Goal: Entertainment & Leisure: Browse casually

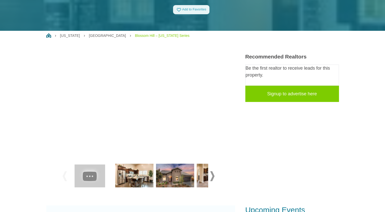
scroll to position [127, 0]
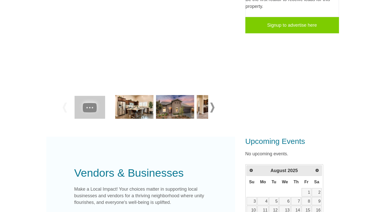
click at [169, 111] on img at bounding box center [175, 107] width 38 height 24
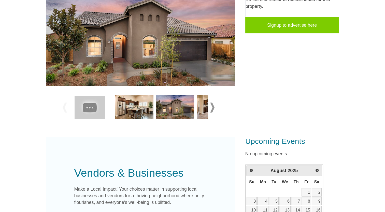
click at [204, 107] on img at bounding box center [216, 107] width 38 height 24
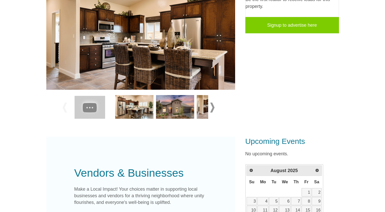
click at [212, 107] on span at bounding box center [212, 108] width 4 height 10
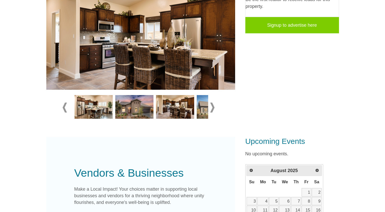
click at [212, 107] on span at bounding box center [212, 108] width 4 height 10
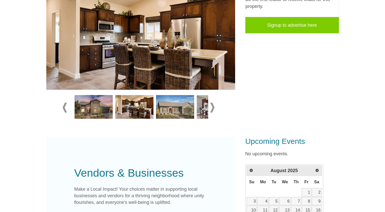
click at [178, 108] on img at bounding box center [175, 107] width 38 height 24
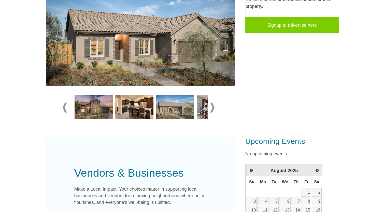
click at [216, 108] on div at bounding box center [141, 107] width 156 height 27
click at [213, 107] on span at bounding box center [212, 108] width 4 height 10
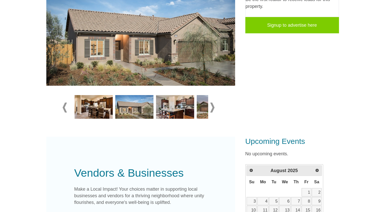
click at [184, 105] on img at bounding box center [175, 107] width 38 height 24
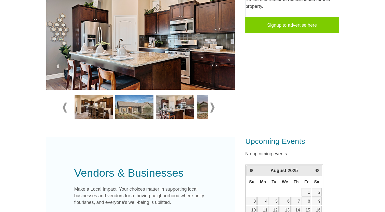
click at [213, 108] on span at bounding box center [212, 108] width 4 height 10
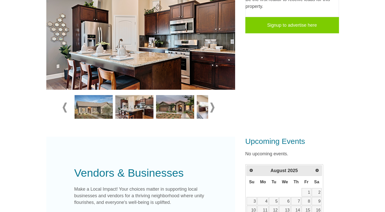
click at [213, 108] on span at bounding box center [212, 108] width 4 height 10
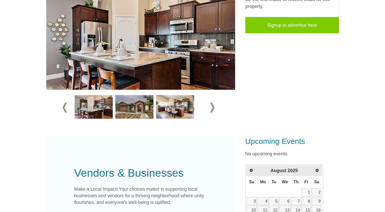
click at [182, 109] on img at bounding box center [175, 107] width 38 height 24
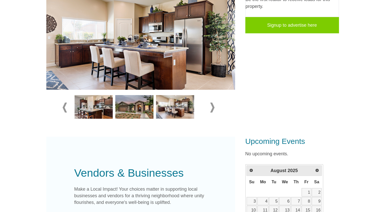
click at [211, 109] on span at bounding box center [212, 108] width 4 height 10
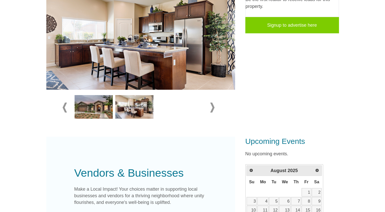
click at [211, 109] on span at bounding box center [212, 108] width 4 height 10
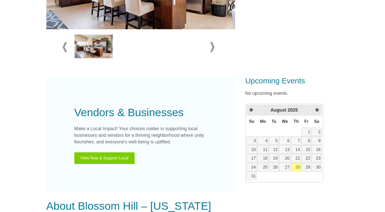
scroll to position [255, 0]
